Goal: Task Accomplishment & Management: Complete application form

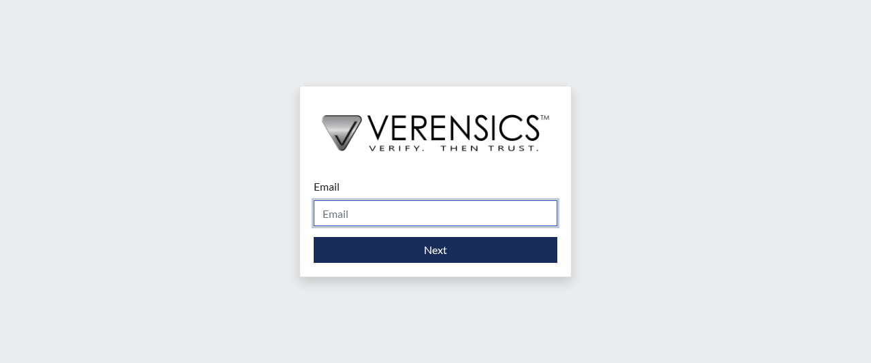
click at [436, 216] on input "Email" at bounding box center [436, 213] width 244 height 26
type input "[PERSON_NAME][EMAIL_ADDRESS][PERSON_NAME][DOMAIN_NAME]"
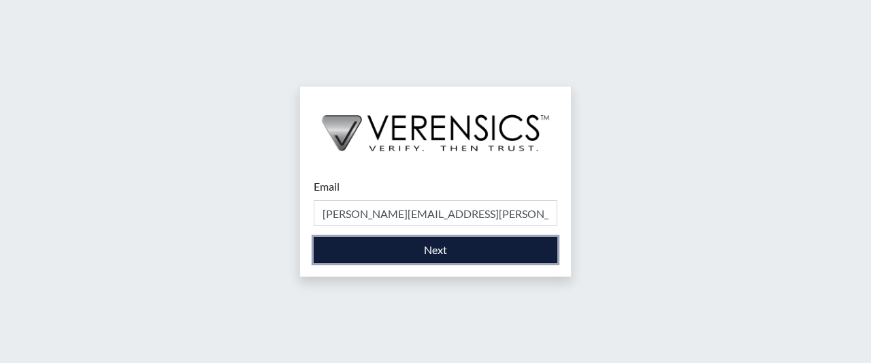
click at [442, 251] on button "Next" at bounding box center [436, 250] width 244 height 26
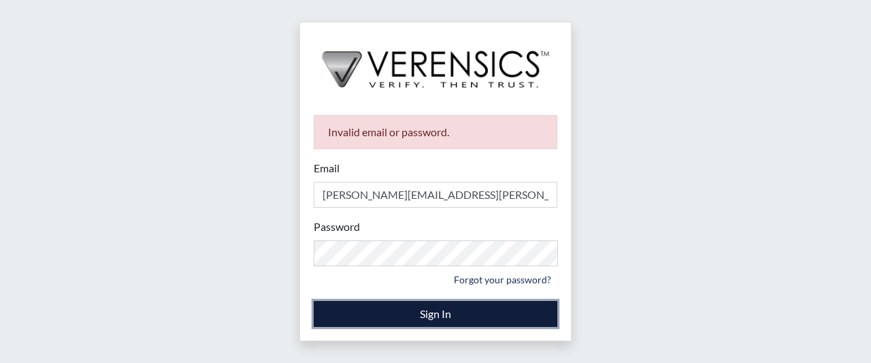
click at [436, 318] on button "Sign In" at bounding box center [436, 314] width 244 height 26
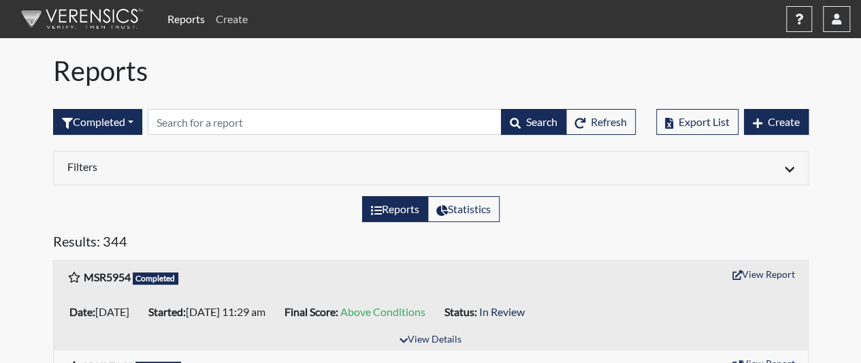
click at [239, 21] on link "Create" at bounding box center [231, 18] width 43 height 27
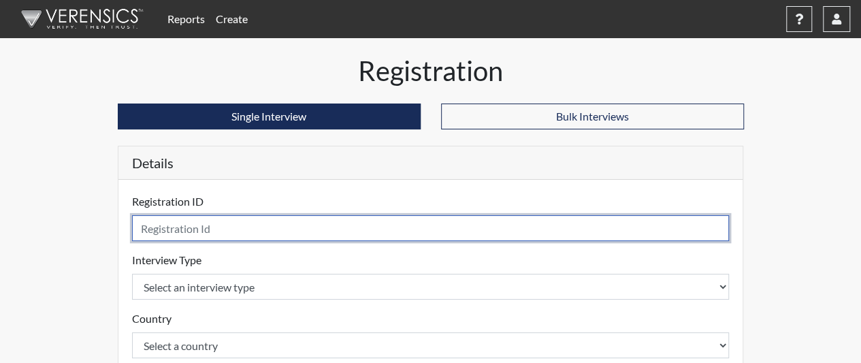
click at [290, 227] on input "text" at bounding box center [431, 228] width 598 height 26
type input "ttr7771"
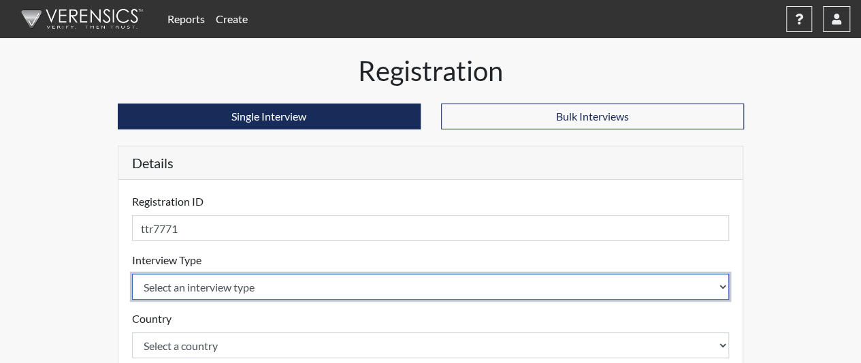
click at [310, 292] on select "Select an interview type Corrections Pre-Employment" at bounding box center [431, 287] width 598 height 26
select select "ff733e93-e1bf-11ea-9c9f-0eff0cf7eb8f"
click at [132, 274] on select "Select an interview type Corrections Pre-Employment" at bounding box center [431, 287] width 598 height 26
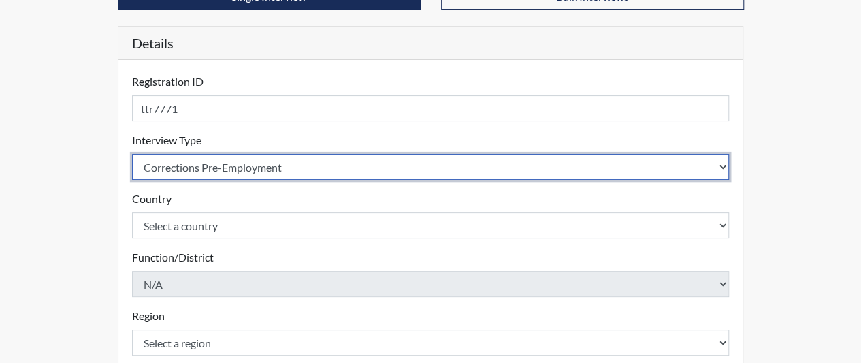
scroll to position [121, 0]
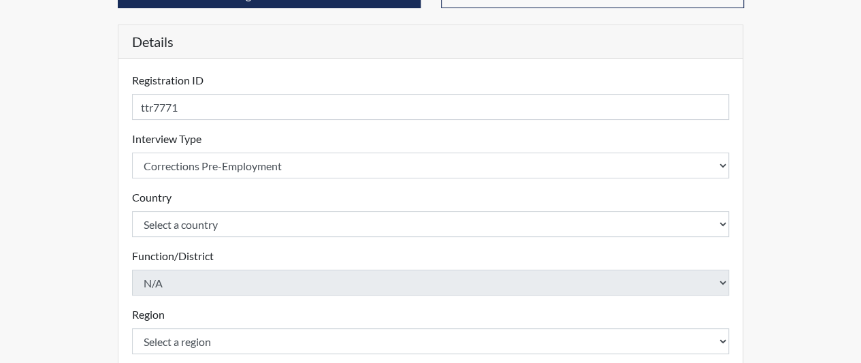
click at [248, 236] on form "Registration ID ttr7771 Please provide a registration ID. Interview Type Select…" at bounding box center [431, 316] width 598 height 488
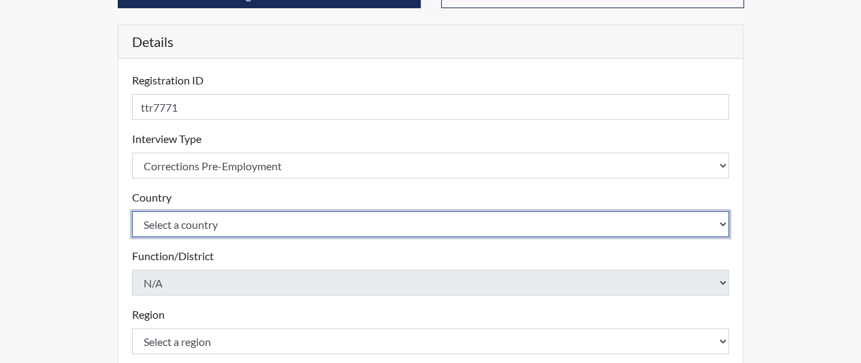
click at [240, 223] on select "Select a country [GEOGRAPHIC_DATA] [GEOGRAPHIC_DATA]" at bounding box center [431, 224] width 598 height 26
select select "united-states-of-[GEOGRAPHIC_DATA]"
click at [132, 211] on select "Select a country [GEOGRAPHIC_DATA] [GEOGRAPHIC_DATA]" at bounding box center [431, 224] width 598 height 26
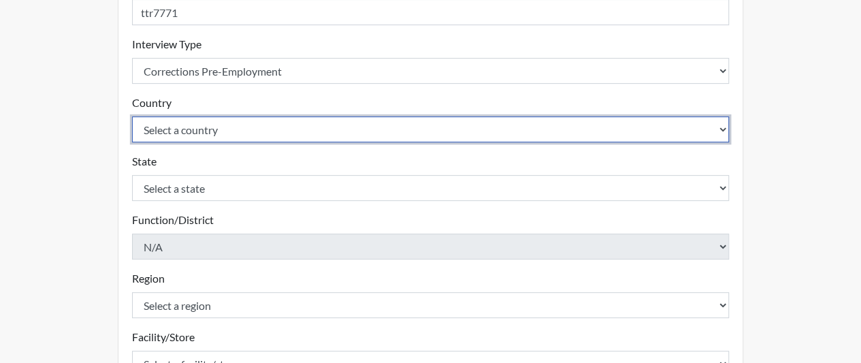
scroll to position [216, 0]
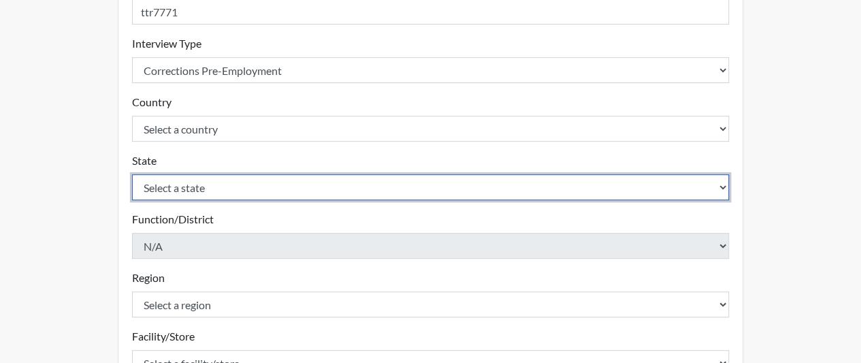
click at [211, 189] on select "Select a state [US_STATE] [US_STATE] [US_STATE] [US_STATE] [US_STATE] [US_STATE…" at bounding box center [431, 187] width 598 height 26
select select "GA"
click at [132, 174] on select "Select a state [US_STATE] [US_STATE] [US_STATE] [US_STATE] [US_STATE] [US_STATE…" at bounding box center [431, 187] width 598 height 26
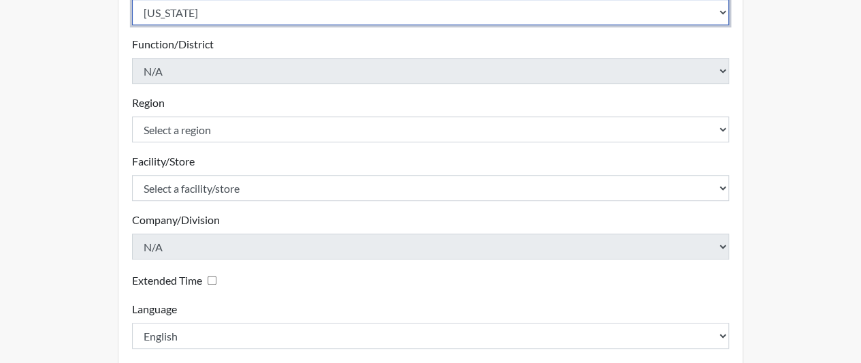
scroll to position [394, 0]
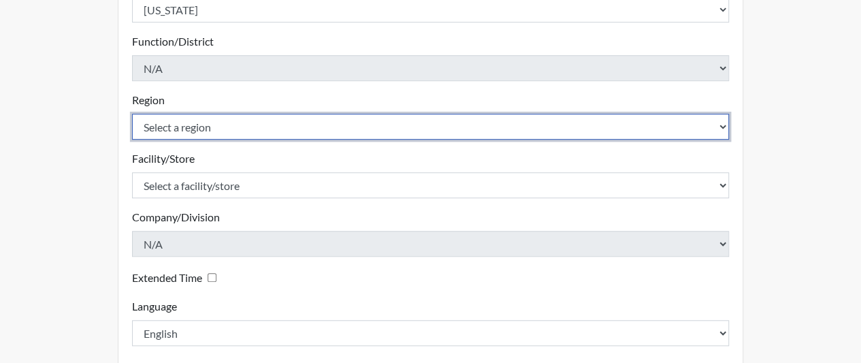
click at [207, 118] on select "Select a region [GEOGRAPHIC_DATA]" at bounding box center [431, 127] width 598 height 26
select select "51976826-f18e-4b67-8d3b-b0a0fa2f97ff"
click at [132, 114] on select "Select a region [GEOGRAPHIC_DATA]" at bounding box center [431, 127] width 598 height 26
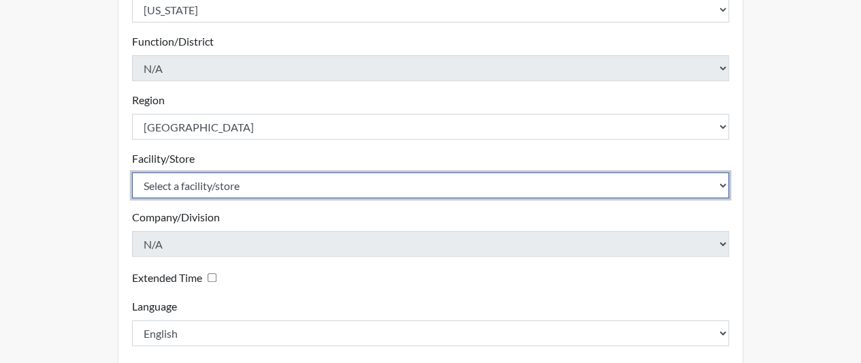
click at [232, 187] on select "Select a facility/store [GEOGRAPHIC_DATA] [PERSON_NAME] [PERSON_NAME] SP" at bounding box center [431, 185] width 598 height 26
select select "c5cba74f-09f7-49f2-a6c3-e988898cdfba"
click at [132, 172] on select "Select a facility/store [GEOGRAPHIC_DATA] [PERSON_NAME] [PERSON_NAME] SP" at bounding box center [431, 185] width 598 height 26
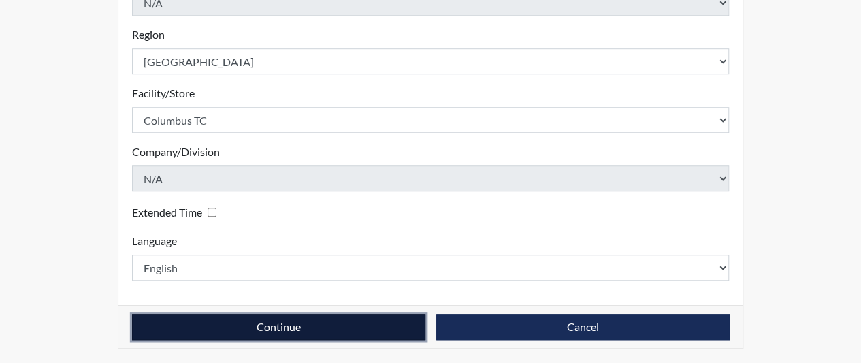
click at [324, 315] on button "Continue" at bounding box center [278, 327] width 293 height 26
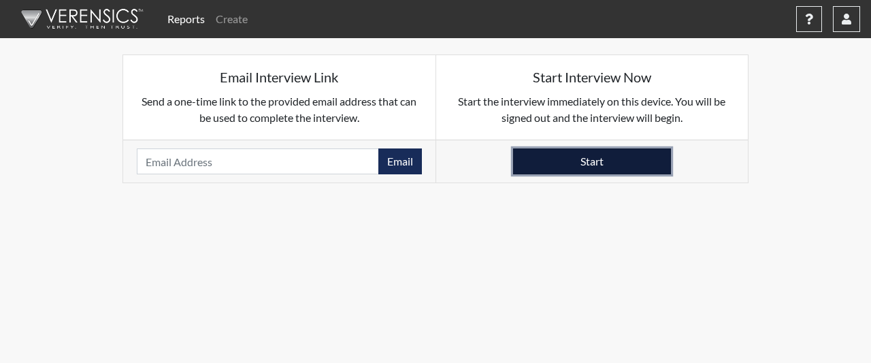
click at [580, 155] on button "Start" at bounding box center [592, 161] width 158 height 26
